Goal: Complete application form: Complete application form

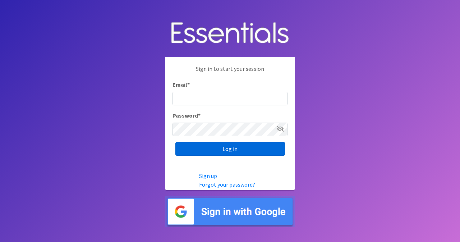
type input "[EMAIL_ADDRESS][DOMAIN_NAME]"
click at [198, 151] on input "Log in" at bounding box center [231, 149] width 110 height 14
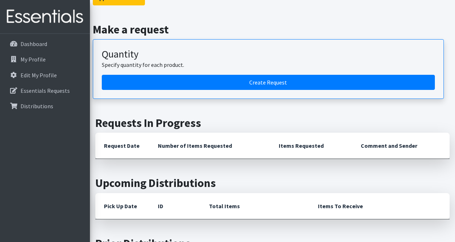
scroll to position [72, 0]
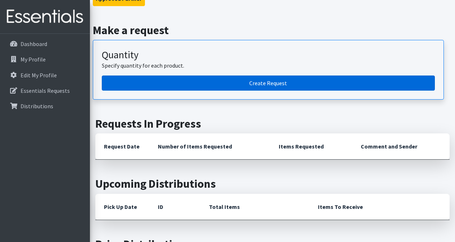
click at [268, 83] on link "Create Request" at bounding box center [268, 83] width 333 height 15
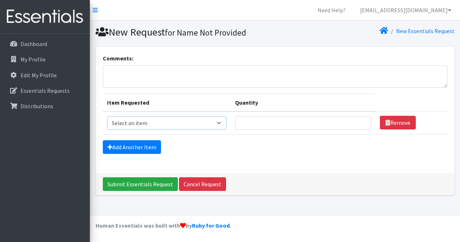
click at [173, 123] on select "Select an item Adult XXX Large Adult Large Adult XX Large Adult Medium Adult Sm…" at bounding box center [167, 123] width 120 height 14
select select "4934"
click at [107, 116] on select "Select an item Adult XXX Large Adult Large Adult XX Large Adult Medium Adult Sm…" at bounding box center [167, 123] width 120 height 14
click at [267, 121] on input "Quantity" at bounding box center [303, 123] width 136 height 14
type input "30"
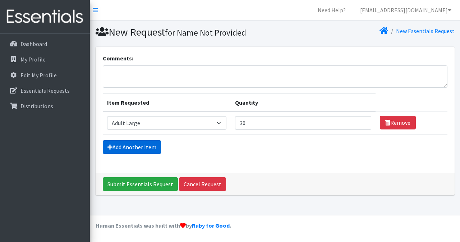
click at [145, 148] on link "Add Another Item" at bounding box center [132, 147] width 58 height 14
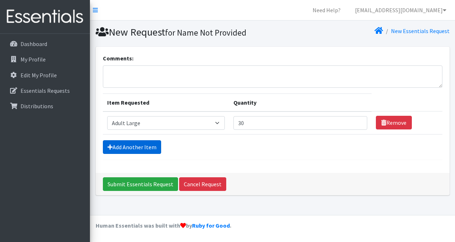
scroll to position [9, 0]
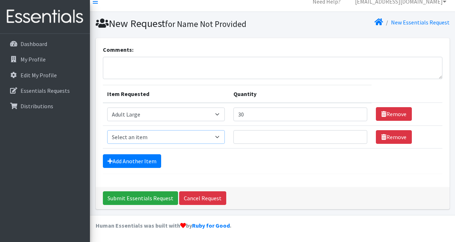
click at [157, 134] on select "Select an item Adult XXX Large Adult Large Adult XX Large Adult Medium Adult Sm…" at bounding box center [166, 137] width 118 height 14
select select "4935"
click at [107, 130] on select "Select an item Adult XXX Large Adult Large Adult XX Large Adult Medium Adult Sm…" at bounding box center [166, 137] width 118 height 14
click at [262, 140] on input "Quantity" at bounding box center [300, 137] width 134 height 14
type input "30"
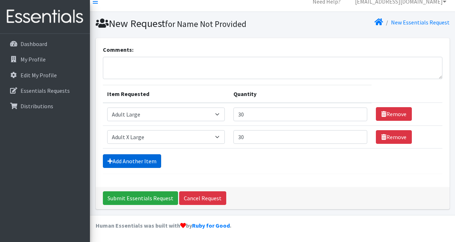
click at [141, 160] on link "Add Another Item" at bounding box center [132, 161] width 58 height 14
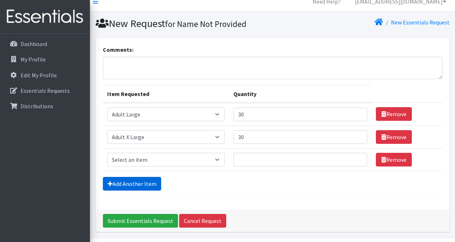
scroll to position [31, 0]
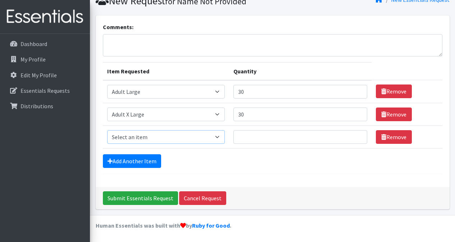
click at [143, 138] on select "Select an item Adult XXX Large Adult Large Adult XX Large Adult Medium Adult Sm…" at bounding box center [166, 137] width 118 height 14
select select "428"
click at [107, 130] on select "Select an item Adult XXX Large Adult Large Adult XX Large Adult Medium Adult Sm…" at bounding box center [166, 137] width 118 height 14
click at [259, 138] on input "Quantity" at bounding box center [300, 137] width 134 height 14
type input "250"
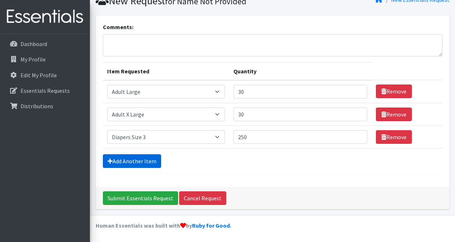
click at [146, 163] on link "Add Another Item" at bounding box center [132, 161] width 58 height 14
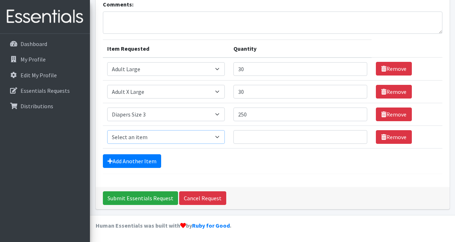
click at [153, 139] on select "Select an item Adult XXX Large Adult Large Adult XX Large Adult Medium Adult Sm…" at bounding box center [166, 137] width 118 height 14
select select "415"
click at [107, 130] on select "Select an item Adult XXX Large Adult Large Adult XX Large Adult Medium Adult Sm…" at bounding box center [166, 137] width 118 height 14
click at [255, 137] on input "Quantity" at bounding box center [300, 137] width 134 height 14
type input "250"
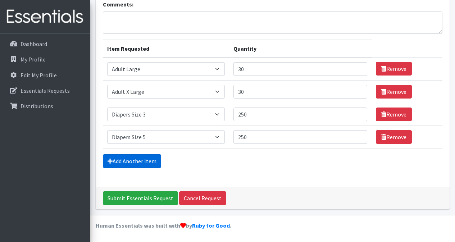
click at [145, 159] on link "Add Another Item" at bounding box center [132, 161] width 58 height 14
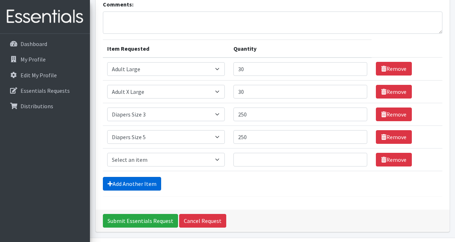
scroll to position [77, 0]
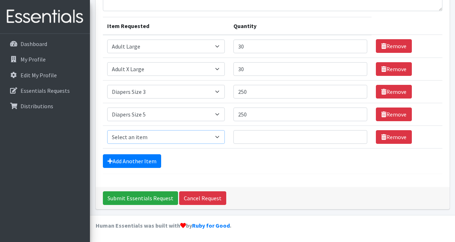
click at [150, 136] on select "Select an item Adult XXX Large Adult Large Adult XX Large Adult Medium Adult Sm…" at bounding box center [166, 137] width 118 height 14
select select "417"
click at [107, 130] on select "Select an item Adult XXX Large Adult Large Adult XX Large Adult Medium Adult Sm…" at bounding box center [166, 137] width 118 height 14
click at [250, 134] on input "Quantity" at bounding box center [300, 137] width 134 height 14
type input "300"
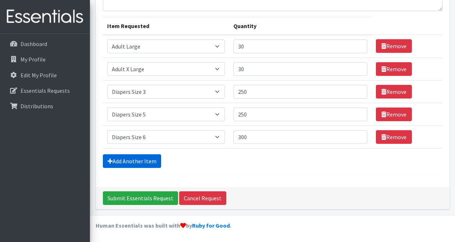
click at [136, 163] on link "Add Another Item" at bounding box center [132, 161] width 58 height 14
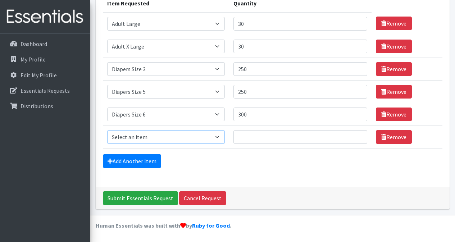
click at [148, 137] on select "Select an item Adult XXX Large Adult Large Adult XX Large Adult Medium Adult Sm…" at bounding box center [166, 137] width 118 height 14
select select "4739"
click at [107, 130] on select "Select an item Adult XXX Large Adult Large Adult XX Large Adult Medium Adult Sm…" at bounding box center [166, 137] width 118 height 14
click at [249, 136] on input "Quantity" at bounding box center [300, 137] width 134 height 14
type input "300"
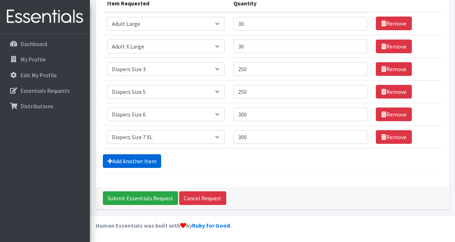
click at [130, 165] on link "Add Another Item" at bounding box center [132, 161] width 58 height 14
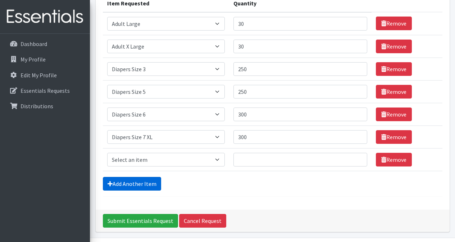
scroll to position [122, 0]
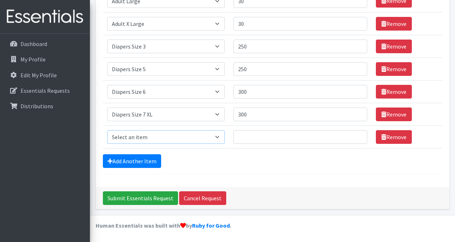
click at [156, 133] on select "Select an item Adult XXX Large Adult Large Adult XX Large Adult Medium Adult Sm…" at bounding box center [166, 137] width 118 height 14
select select "2929"
click at [107, 130] on select "Select an item Adult XXX Large Adult Large Adult XX Large Adult Medium Adult Sm…" at bounding box center [166, 137] width 118 height 14
click at [247, 133] on input "Quantity" at bounding box center [300, 137] width 134 height 14
type input "300"
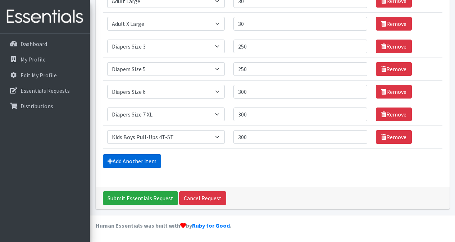
click at [124, 163] on link "Add Another Item" at bounding box center [132, 161] width 58 height 14
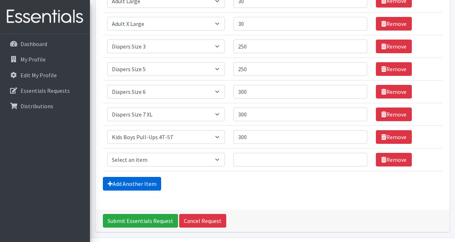
scroll to position [145, 0]
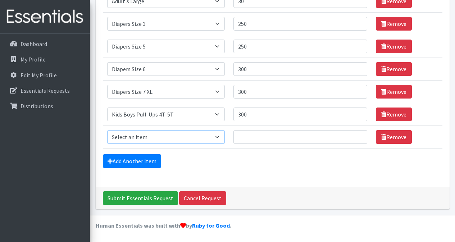
click at [135, 134] on select "Select an item Adult XXX Large Adult Large Adult XX Large Adult Medium Adult Sm…" at bounding box center [166, 137] width 118 height 14
select select "2928"
click at [107, 130] on select "Select an item Adult XXX Large Adult Large Adult XX Large Adult Medium Adult Sm…" at bounding box center [166, 137] width 118 height 14
click at [254, 138] on input "Quantity" at bounding box center [300, 137] width 134 height 14
type input "300"
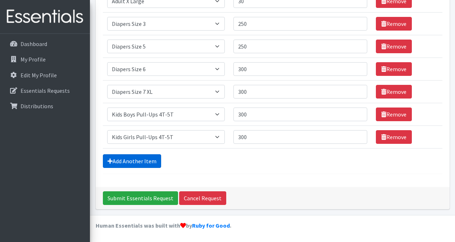
click at [132, 163] on link "Add Another Item" at bounding box center [132, 161] width 58 height 14
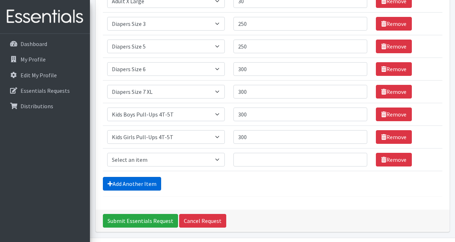
scroll to position [167, 0]
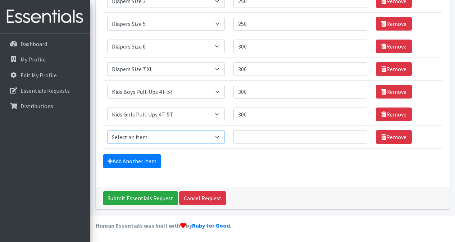
click at [199, 141] on select "Select an item Adult XXX Large Adult Large Adult XX Large Adult Medium Adult Sm…" at bounding box center [166, 137] width 118 height 14
select select "4828"
click at [107, 130] on select "Select an item Adult XXX Large Adult Large Adult XX Large Adult Medium Adult Sm…" at bounding box center [166, 137] width 118 height 14
click at [250, 141] on input "Quantity" at bounding box center [300, 137] width 134 height 14
type input "36"
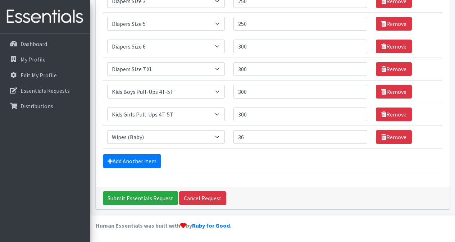
click at [265, 165] on div "Add Another Item" at bounding box center [273, 161] width 340 height 14
click at [147, 201] on input "Submit Essentials Request" at bounding box center [140, 198] width 75 height 14
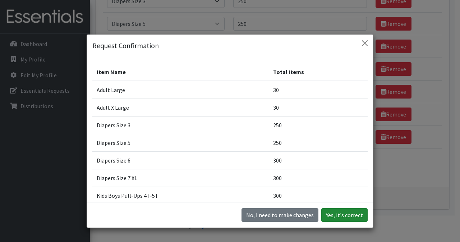
click at [341, 213] on button "Yes, it's correct" at bounding box center [345, 215] width 46 height 14
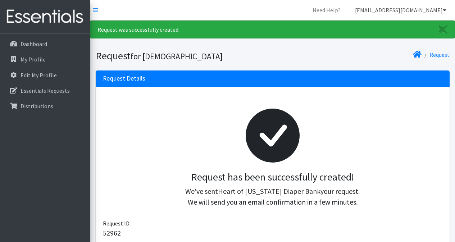
click at [428, 10] on link "[EMAIL_ADDRESS][DOMAIN_NAME]" at bounding box center [400, 10] width 103 height 14
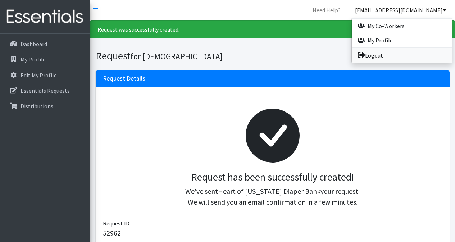
click at [385, 55] on link "Logout" at bounding box center [402, 55] width 100 height 14
